Goal: Information Seeking & Learning: Check status

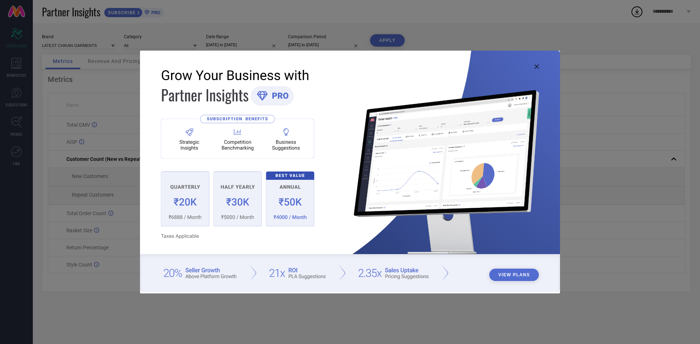
click at [538, 66] on icon at bounding box center [536, 67] width 4 height 4
